Goal: Information Seeking & Learning: Learn about a topic

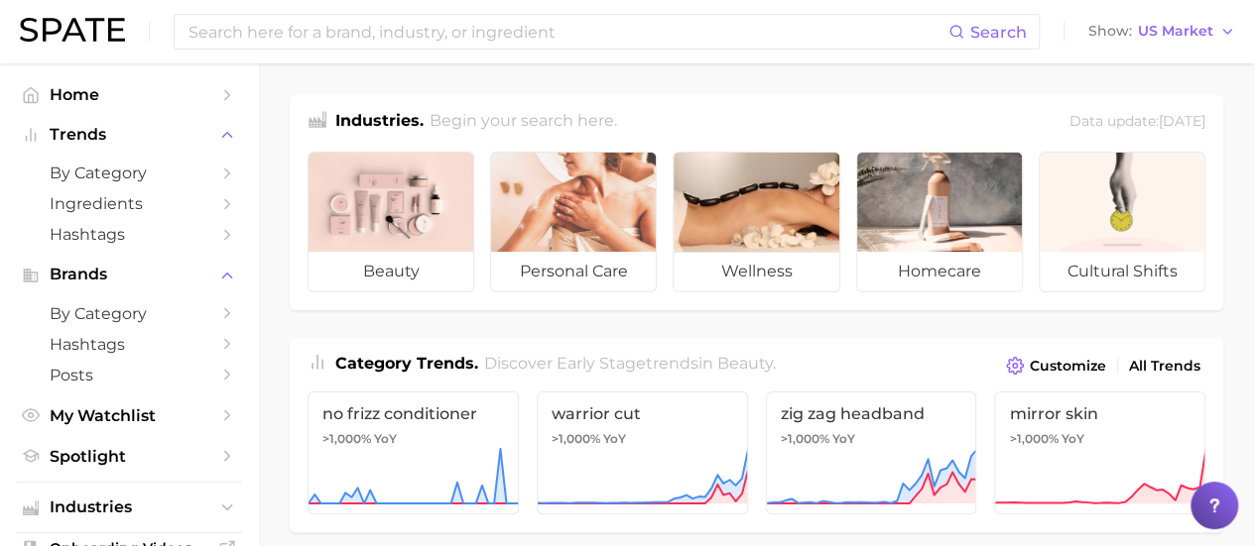
click at [362, 59] on div "Search Show US Market" at bounding box center [627, 31] width 1215 height 63
click at [360, 39] on input at bounding box center [567, 32] width 762 height 34
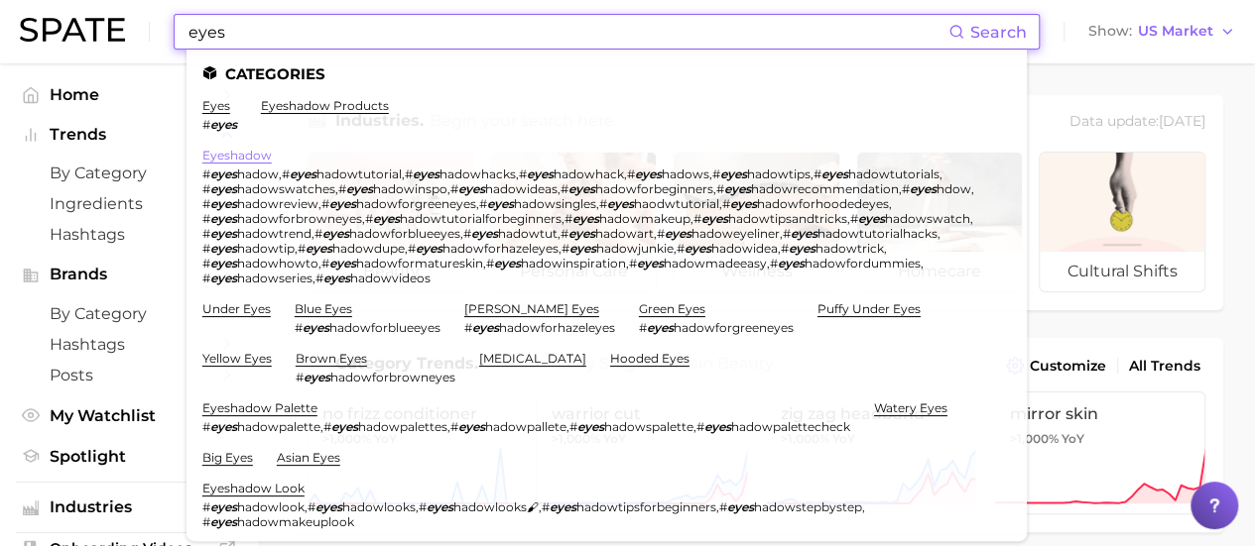
type input "eyes"
click at [240, 161] on link "eyeshadow" at bounding box center [236, 155] width 69 height 15
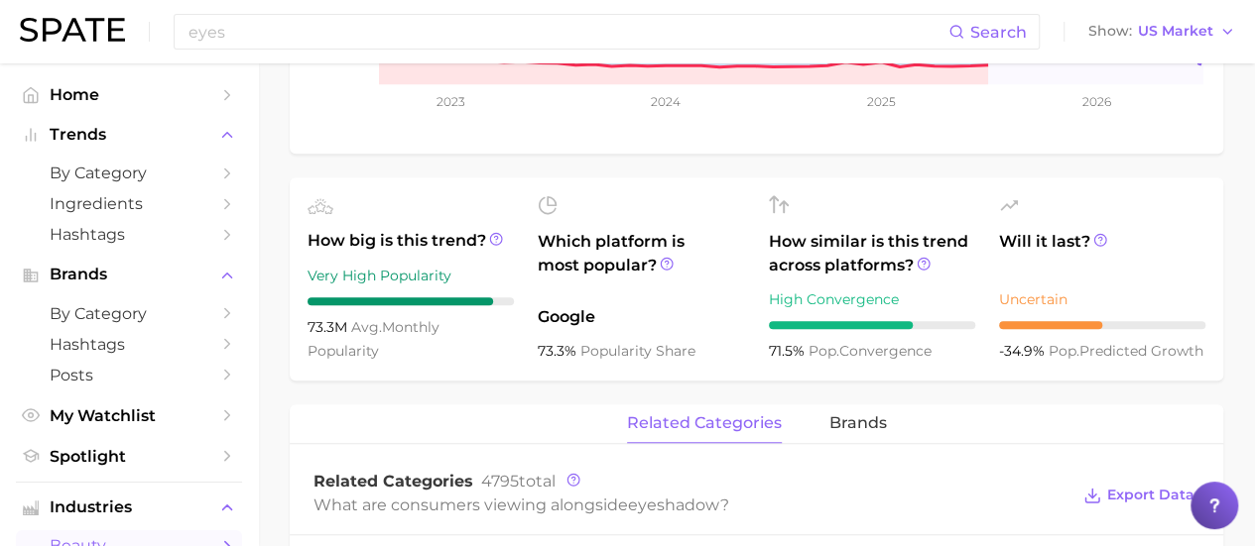
scroll to position [793, 0]
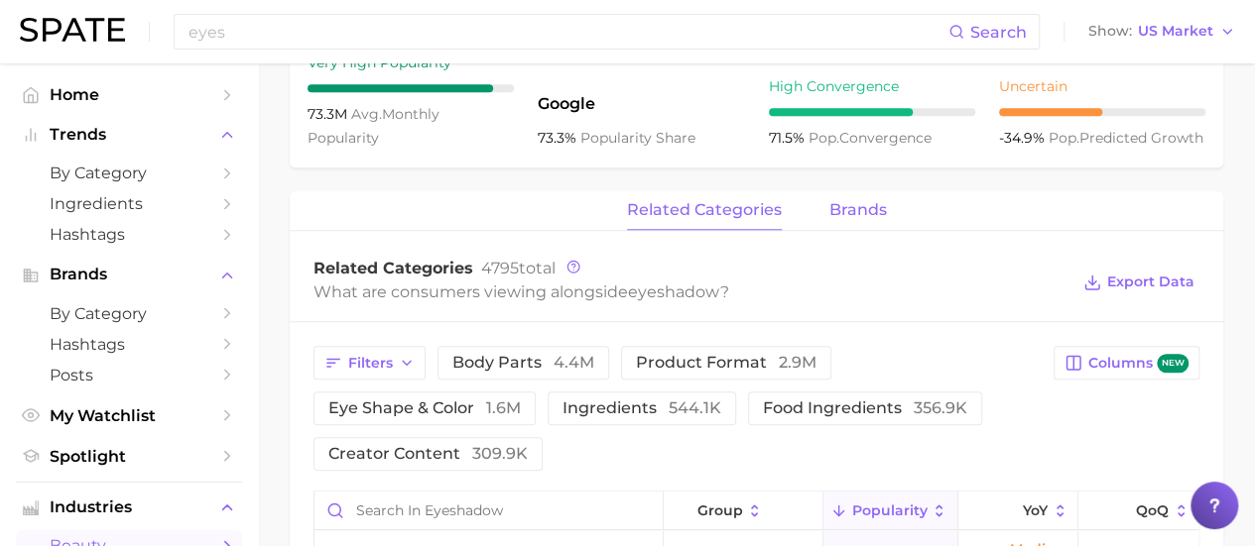
click at [859, 213] on span "brands" at bounding box center [858, 210] width 58 height 18
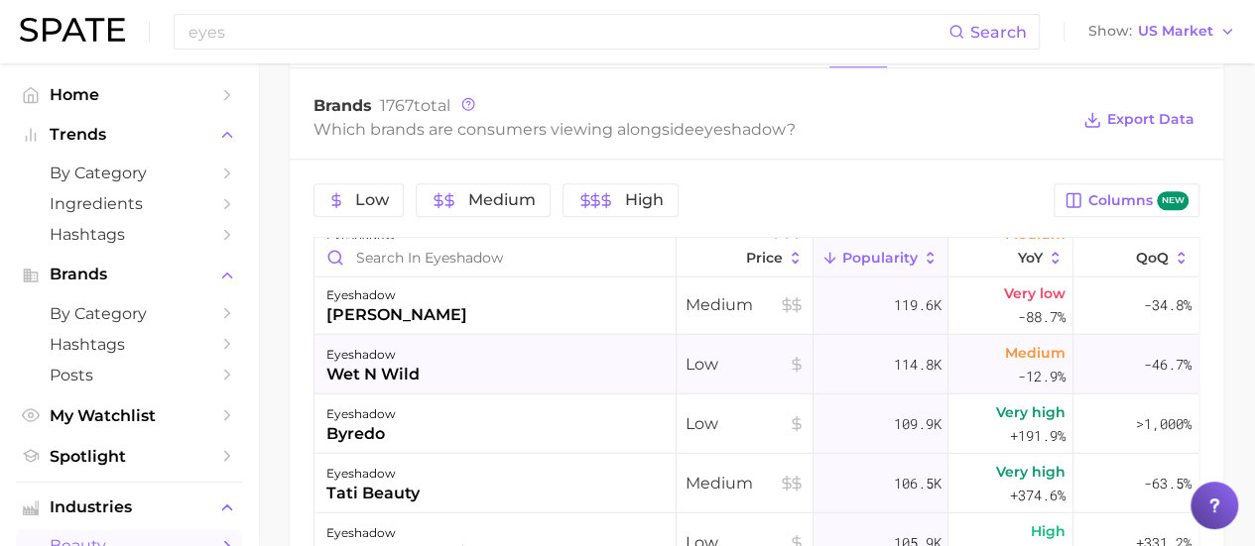
scroll to position [2578, 0]
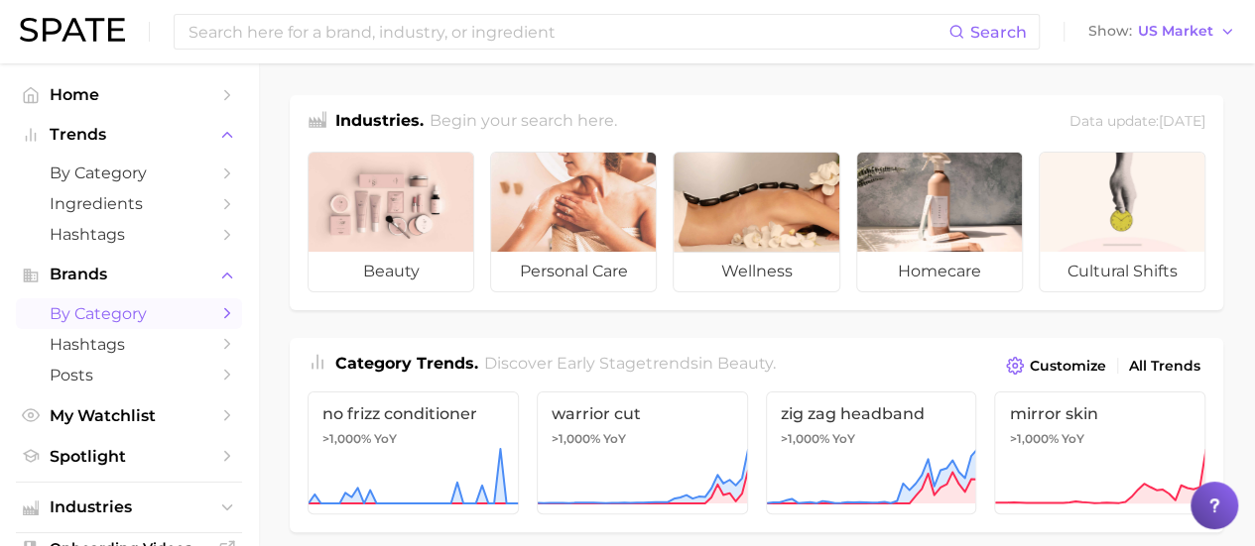
click at [139, 314] on span "by Category" at bounding box center [129, 313] width 159 height 19
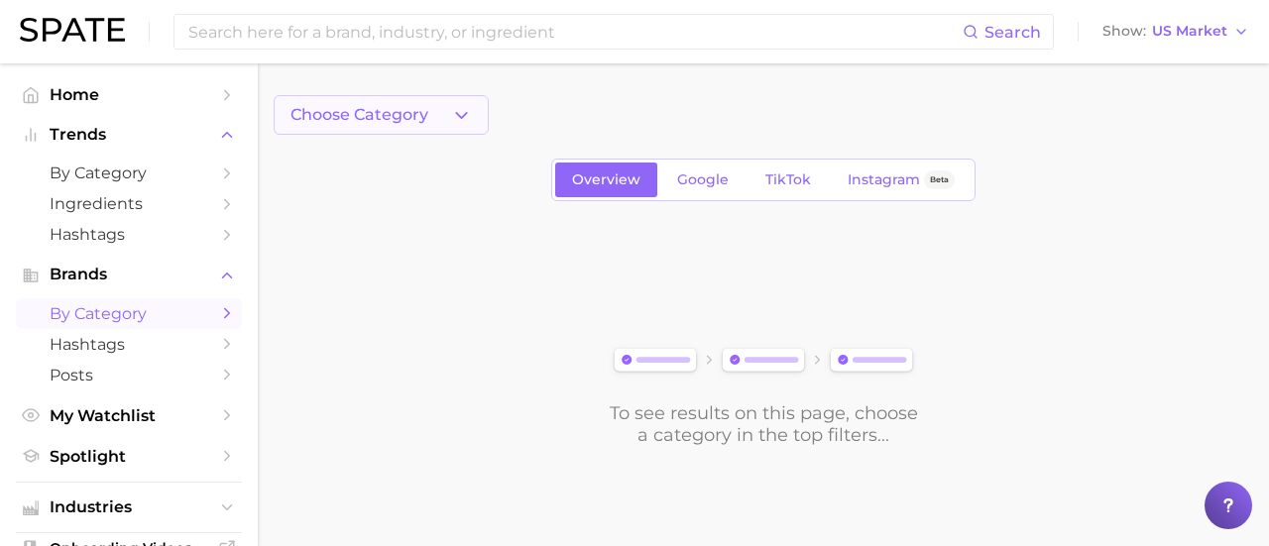
click at [454, 105] on icon "button" at bounding box center [461, 115] width 21 height 21
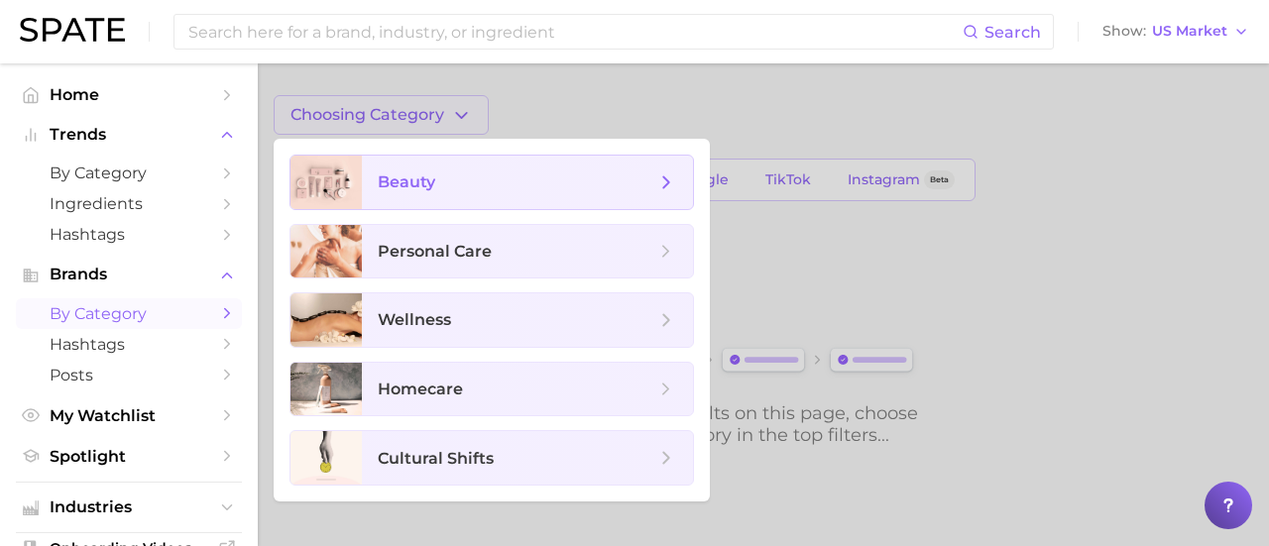
click at [475, 179] on span "beauty" at bounding box center [517, 183] width 278 height 22
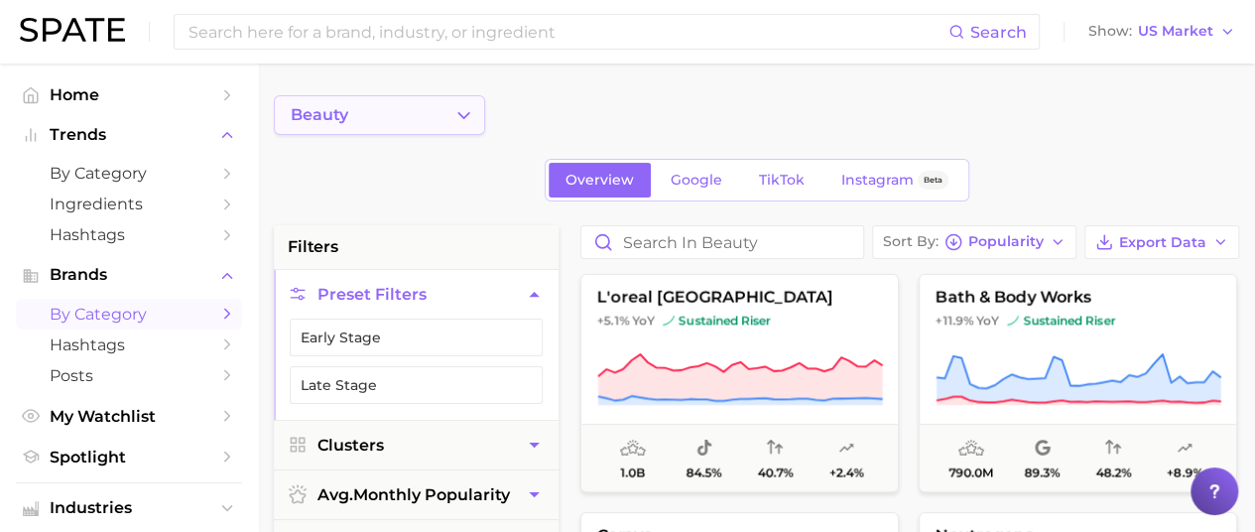
click at [464, 112] on icon "Change Category" at bounding box center [463, 115] width 21 height 21
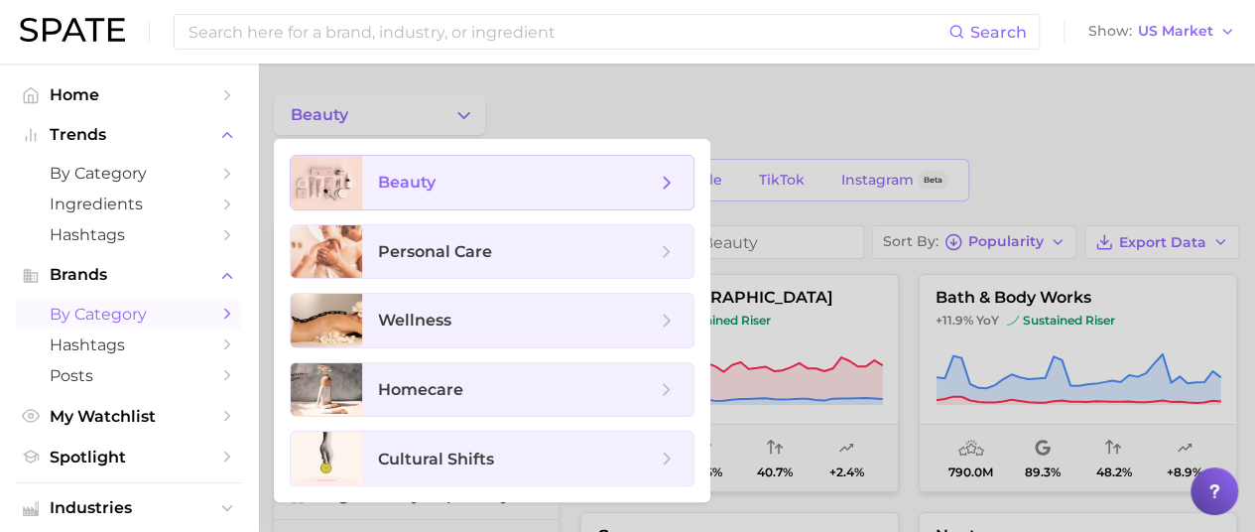
click at [666, 183] on polyline at bounding box center [666, 182] width 5 height 11
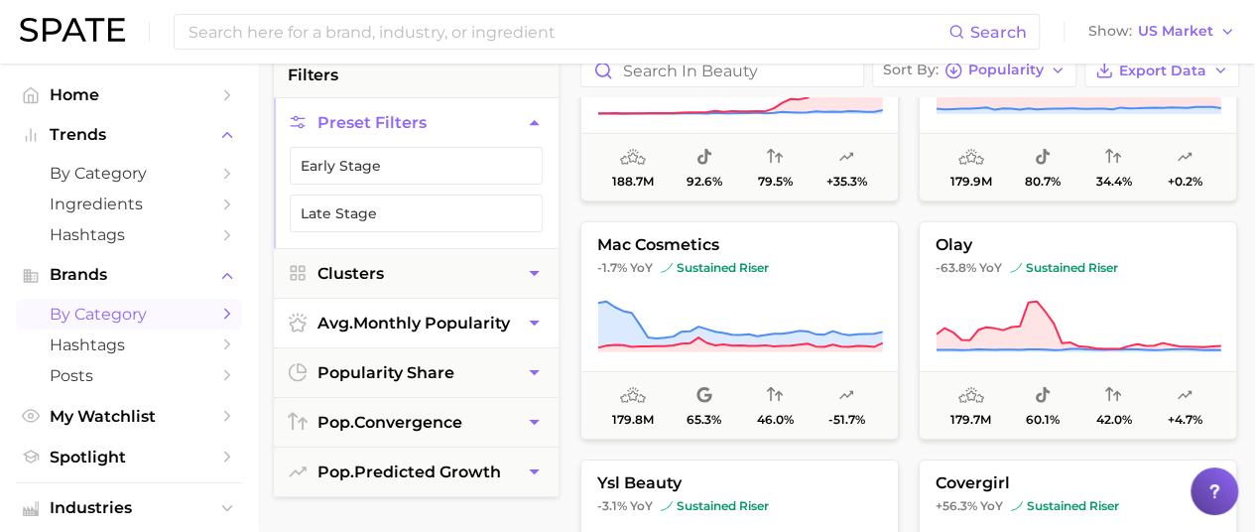
scroll to position [198, 0]
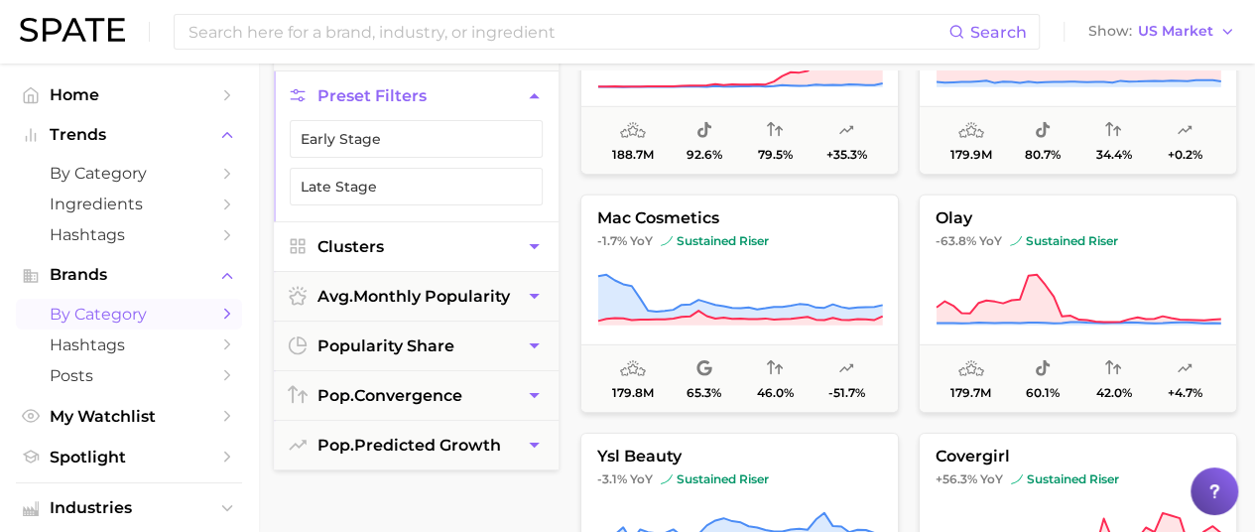
click at [526, 240] on icon "button" at bounding box center [534, 246] width 21 height 21
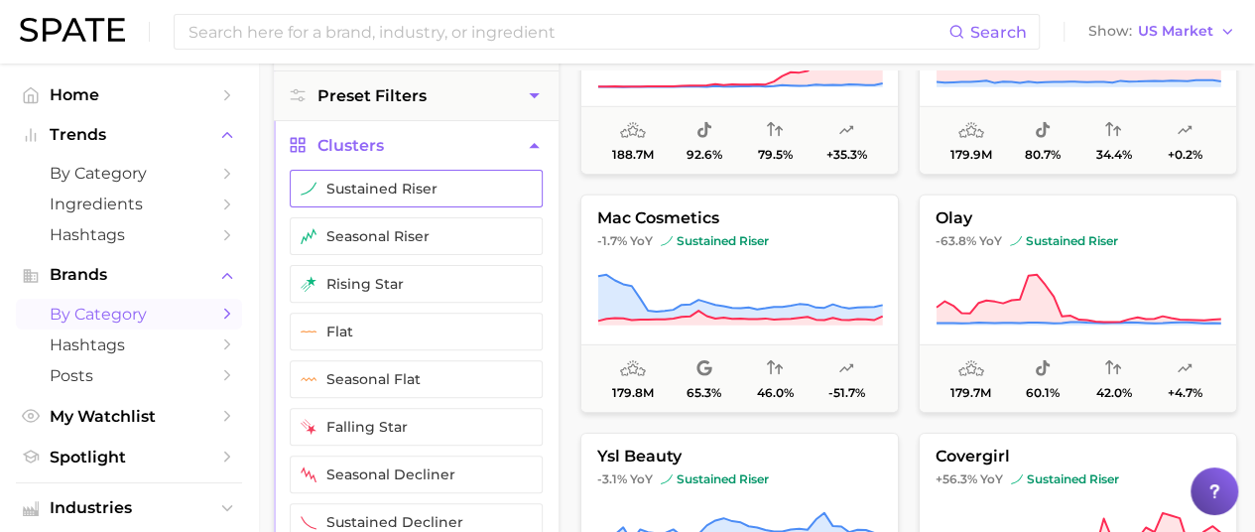
click at [443, 196] on button "sustained riser" at bounding box center [416, 189] width 253 height 38
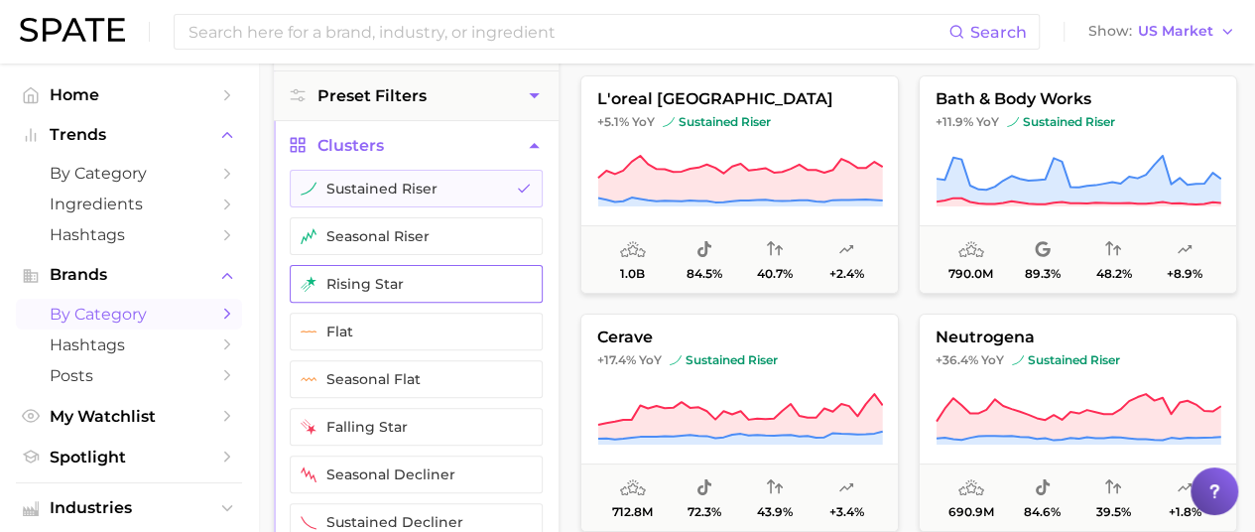
click at [460, 275] on button "rising star" at bounding box center [416, 284] width 253 height 38
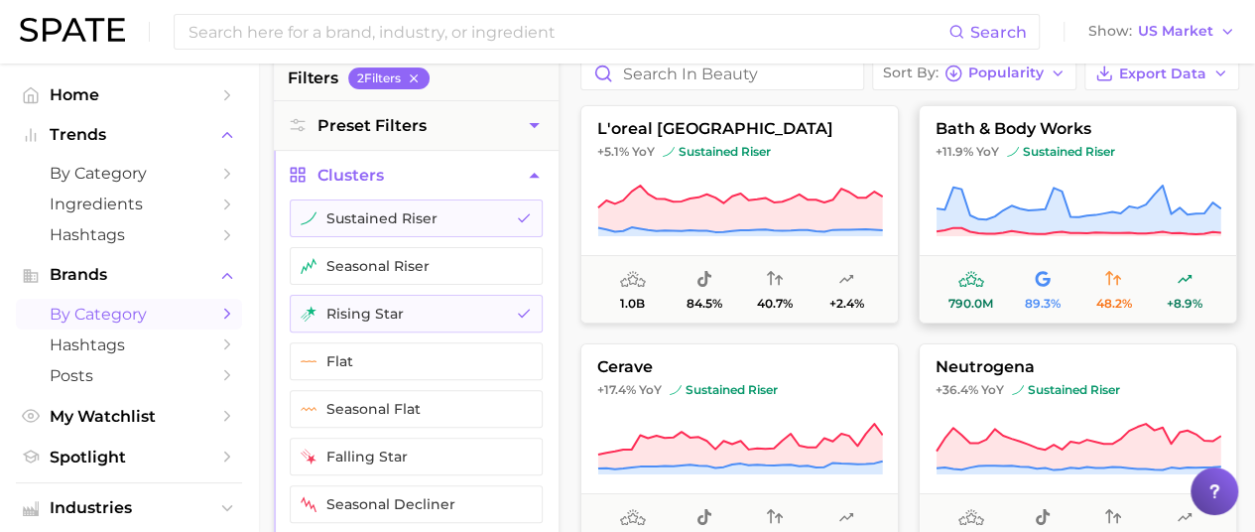
scroll to position [298, 0]
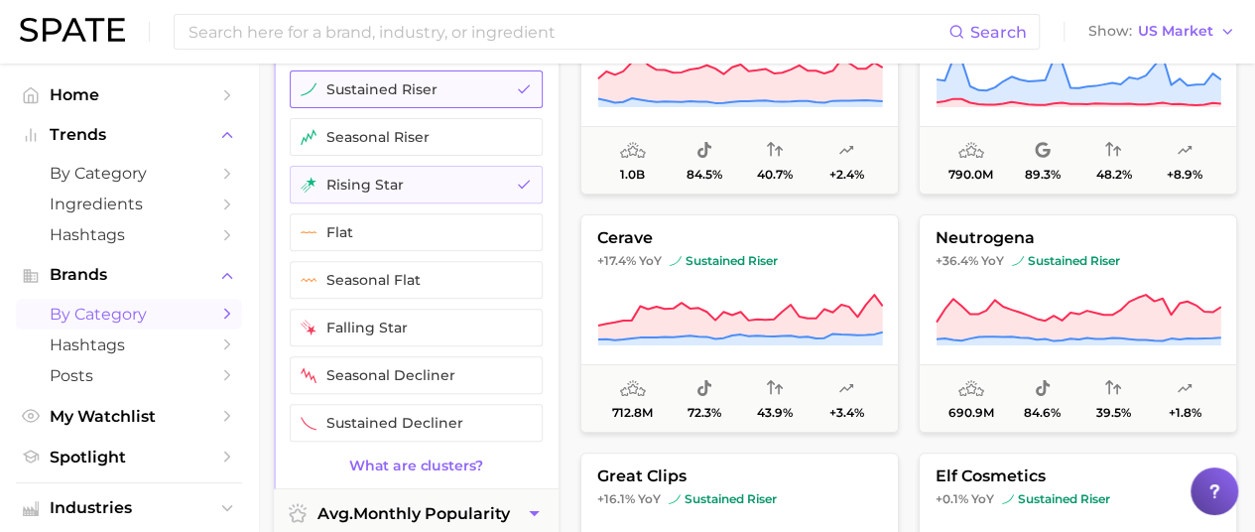
click at [462, 89] on button "sustained riser" at bounding box center [416, 89] width 253 height 38
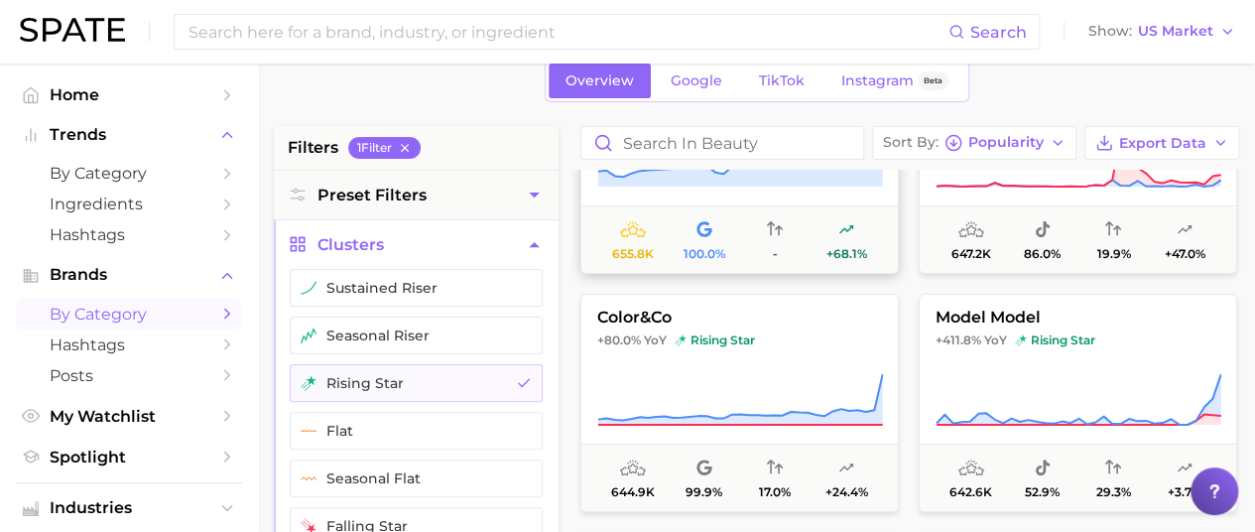
scroll to position [7835, 0]
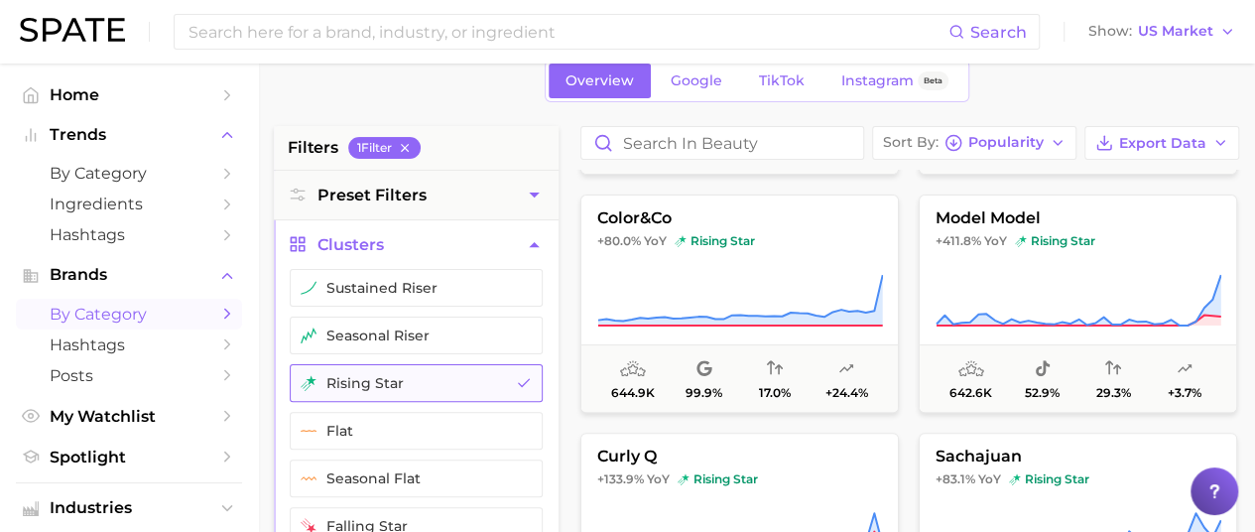
click at [371, 382] on button "rising star" at bounding box center [416, 383] width 253 height 38
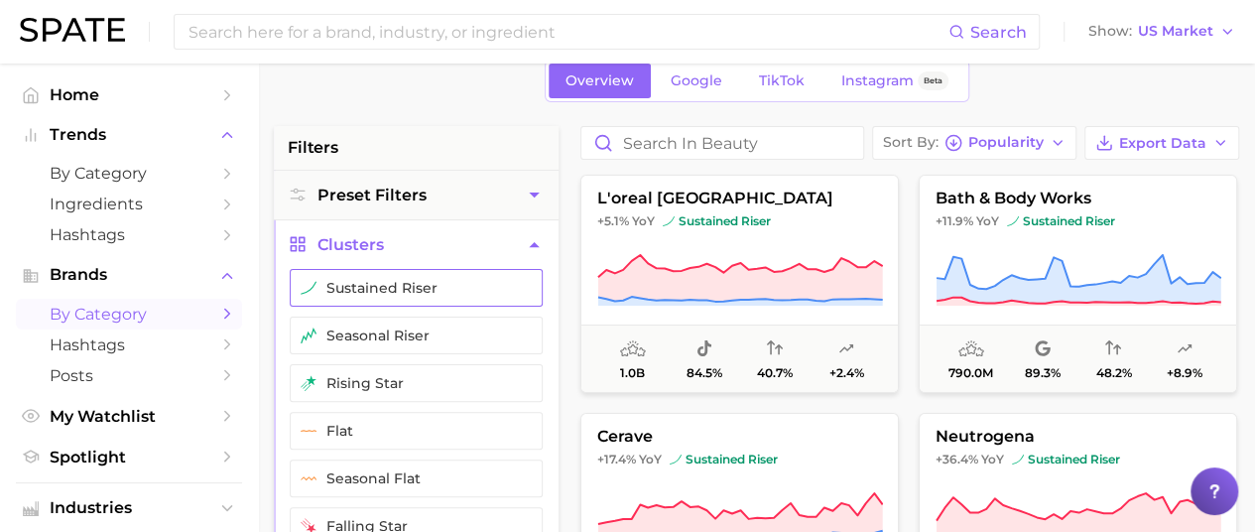
click at [392, 281] on button "sustained riser" at bounding box center [416, 288] width 253 height 38
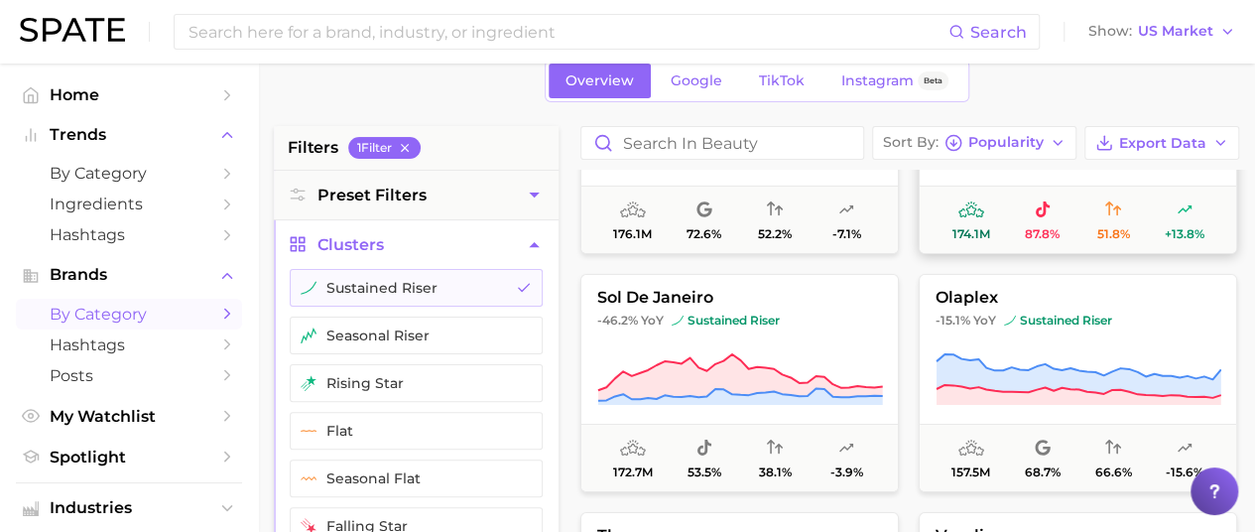
scroll to position [3570, 0]
